Goal: Transaction & Acquisition: Purchase product/service

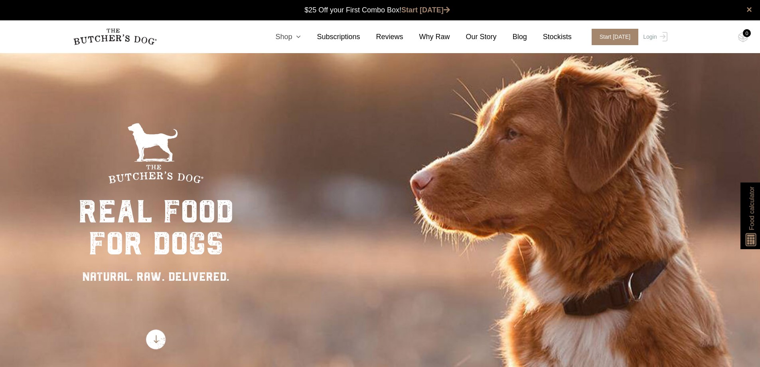
click at [297, 36] on link "Shop" at bounding box center [280, 37] width 42 height 11
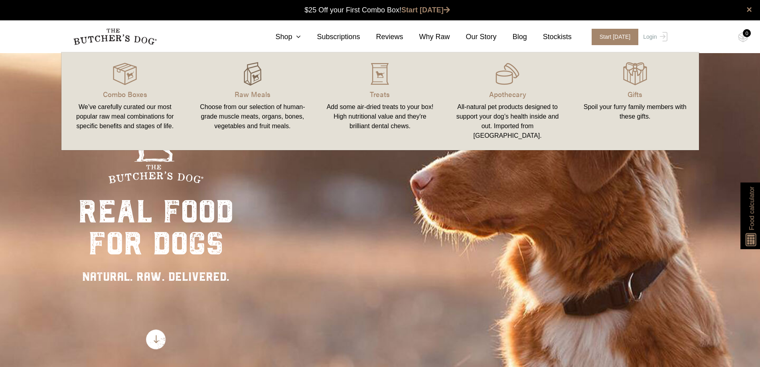
click at [253, 84] on img at bounding box center [253, 74] width 24 height 24
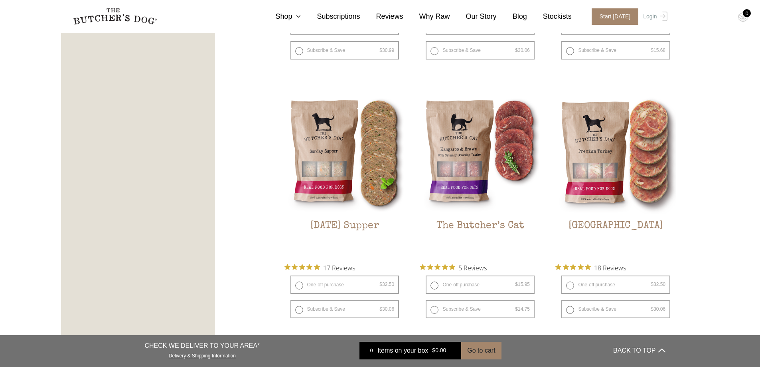
scroll to position [1038, 0]
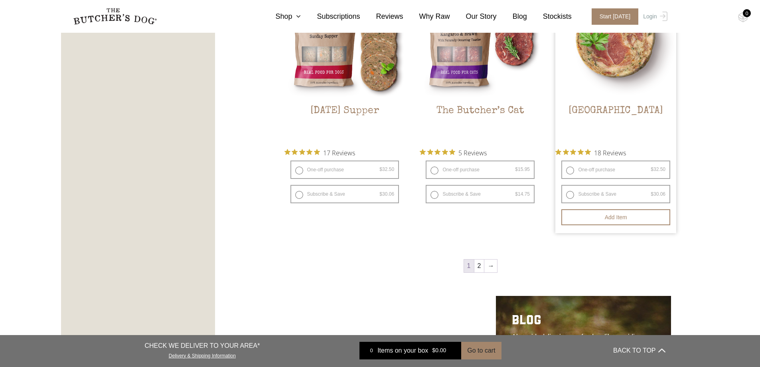
click at [572, 170] on label "One-off purchase $ 32.50 — or subscribe and save 7.5%" at bounding box center [616, 169] width 109 height 18
radio input "true"
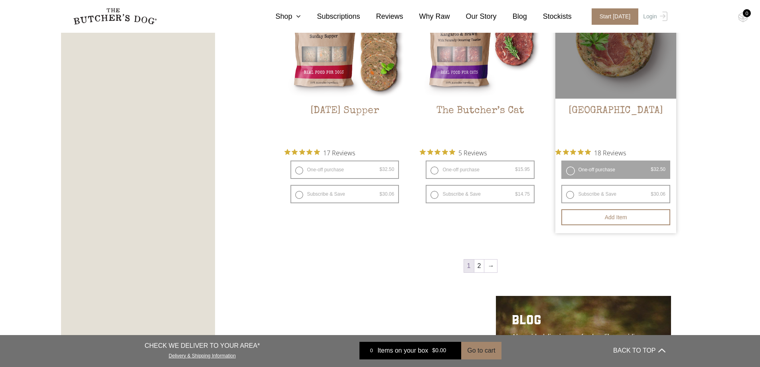
click at [612, 171] on label "One-off purchase $ 32.50 — or subscribe and save 7.5%" at bounding box center [616, 169] width 109 height 18
click at [572, 170] on label "One-off purchase $ 32.50 — or subscribe and save 7.5%" at bounding box center [616, 169] width 109 height 18
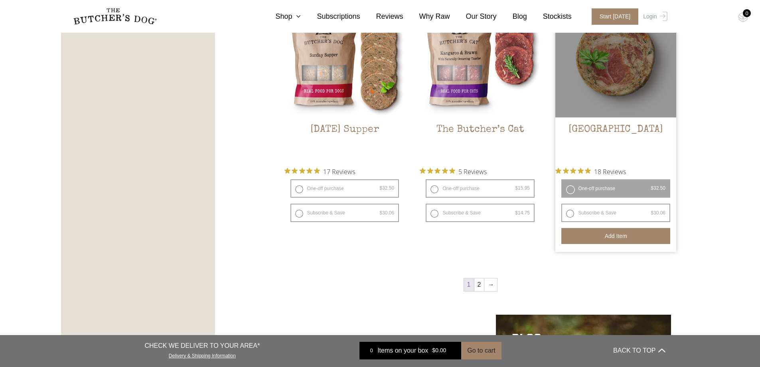
scroll to position [998, 0]
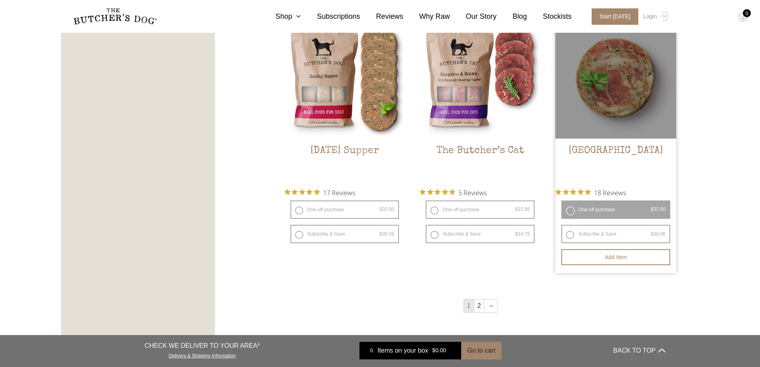
click at [598, 208] on label "One-off purchase $ 32.50 — or subscribe and save 7.5%" at bounding box center [616, 209] width 109 height 18
click at [570, 210] on label "One-off purchase $ 32.50 — or subscribe and save 7.5%" at bounding box center [616, 209] width 109 height 18
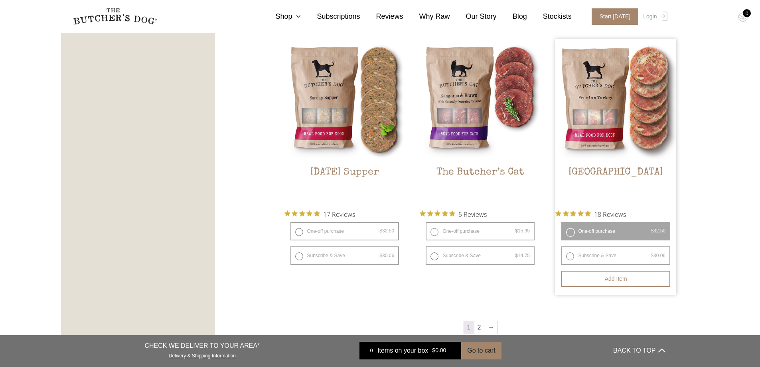
scroll to position [958, 0]
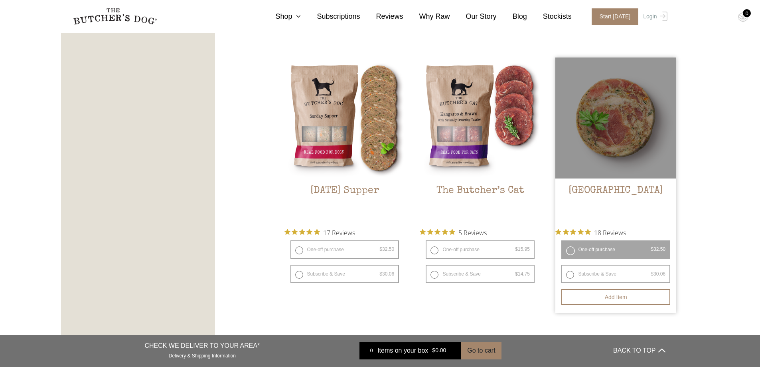
click at [570, 274] on label "Subscribe & Save $ 32.50 Original price was: $32.50. $ 30.06 Current price is: …" at bounding box center [616, 274] width 109 height 18
radio input "true"
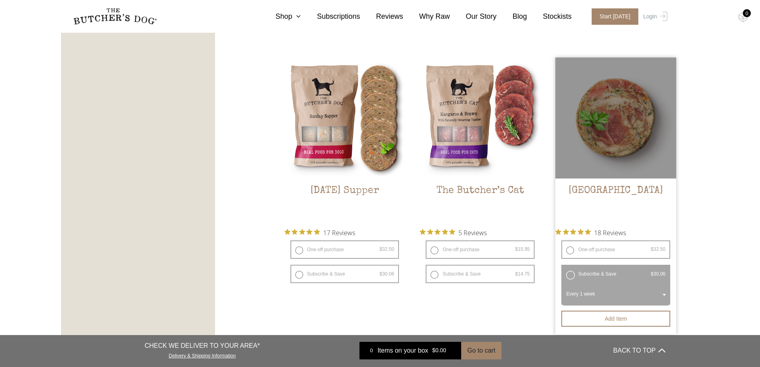
click at [572, 250] on label "One-off purchase $ 32.50 — or subscribe and save 7.5%" at bounding box center [616, 249] width 109 height 18
radio input "true"
radio input "false"
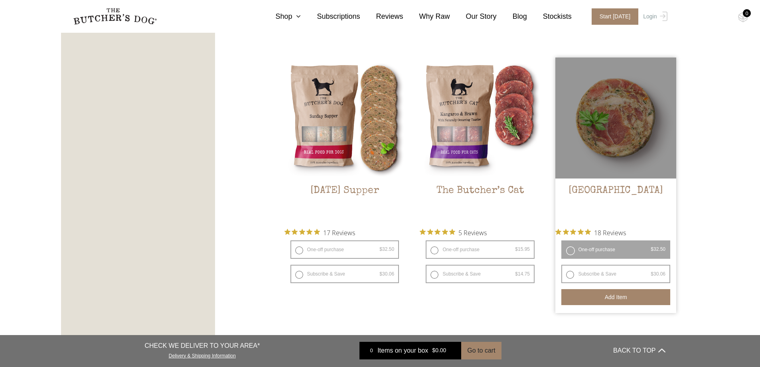
click at [618, 295] on button "Add item" at bounding box center [616, 297] width 109 height 16
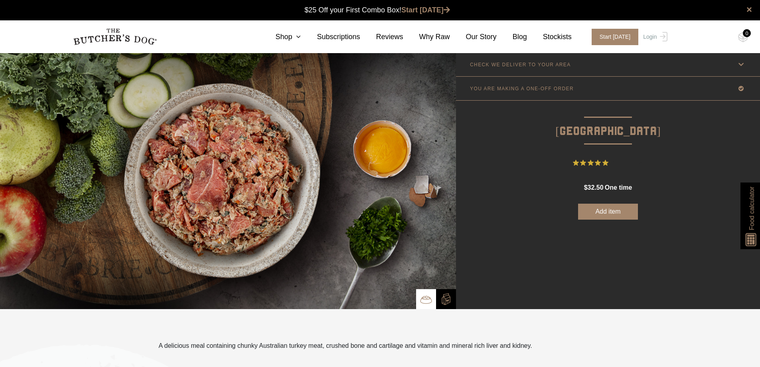
click at [606, 213] on button "Add item" at bounding box center [608, 212] width 60 height 16
click at [746, 36] on div "1" at bounding box center [747, 33] width 8 height 8
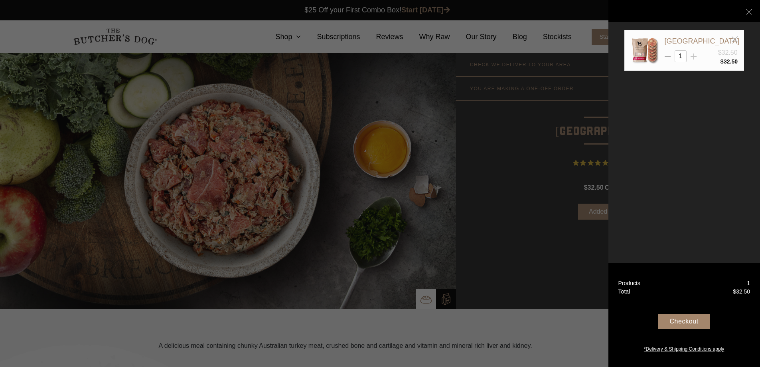
click at [696, 55] on icon at bounding box center [694, 56] width 6 height 6
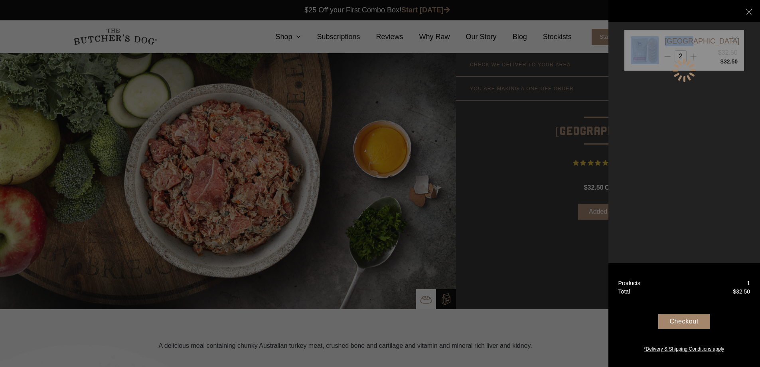
click at [696, 55] on div at bounding box center [685, 70] width 120 height 81
click at [696, 55] on div "[GEOGRAPHIC_DATA] $32.50 2 $ 32.50" at bounding box center [685, 70] width 120 height 81
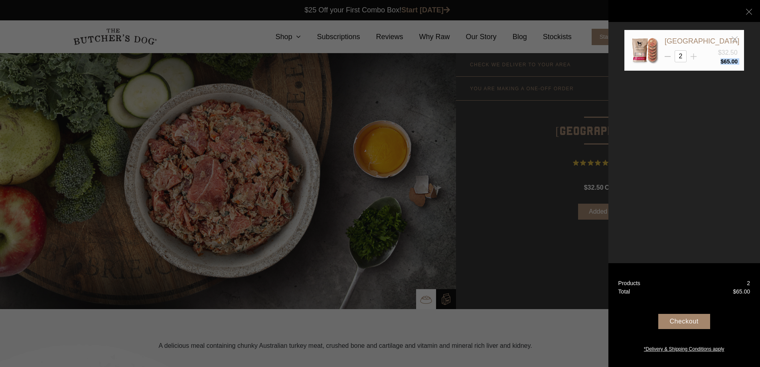
click at [696, 55] on icon at bounding box center [694, 56] width 6 height 6
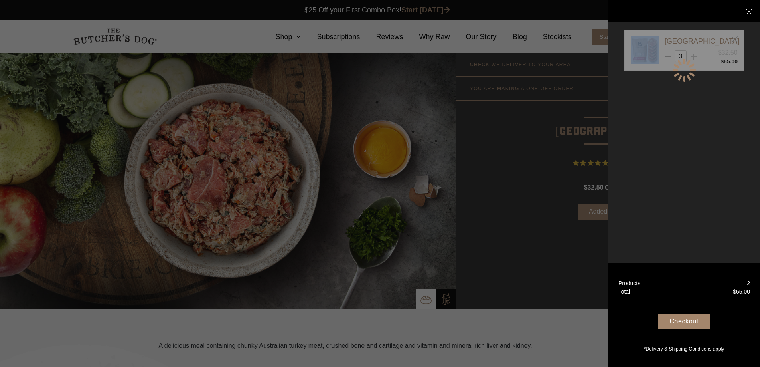
click at [696, 55] on div at bounding box center [685, 70] width 120 height 81
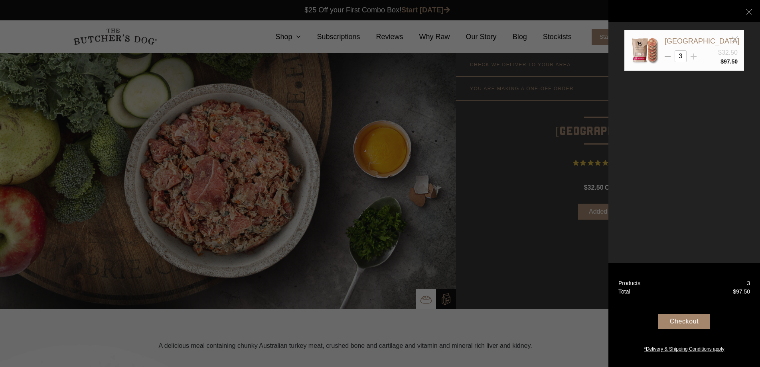
click at [693, 55] on icon at bounding box center [694, 56] width 6 height 6
type input "5"
click at [690, 320] on div "Checkout" at bounding box center [685, 321] width 52 height 15
